Goal: Use online tool/utility: Utilize a website feature to perform a specific function

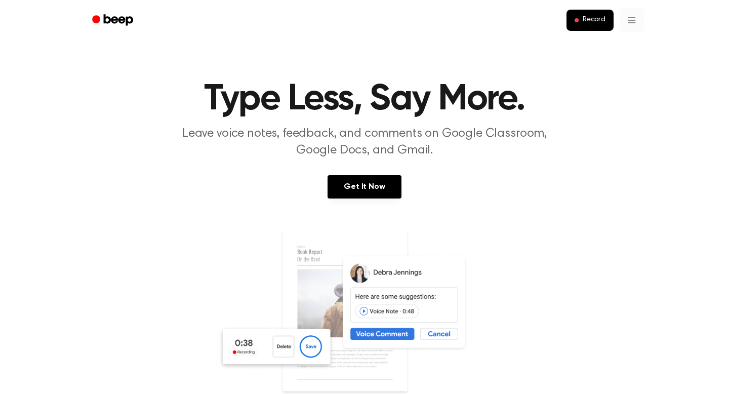
click at [584, 26] on button "Record" at bounding box center [590, 20] width 47 height 21
